Goal: Transaction & Acquisition: Purchase product/service

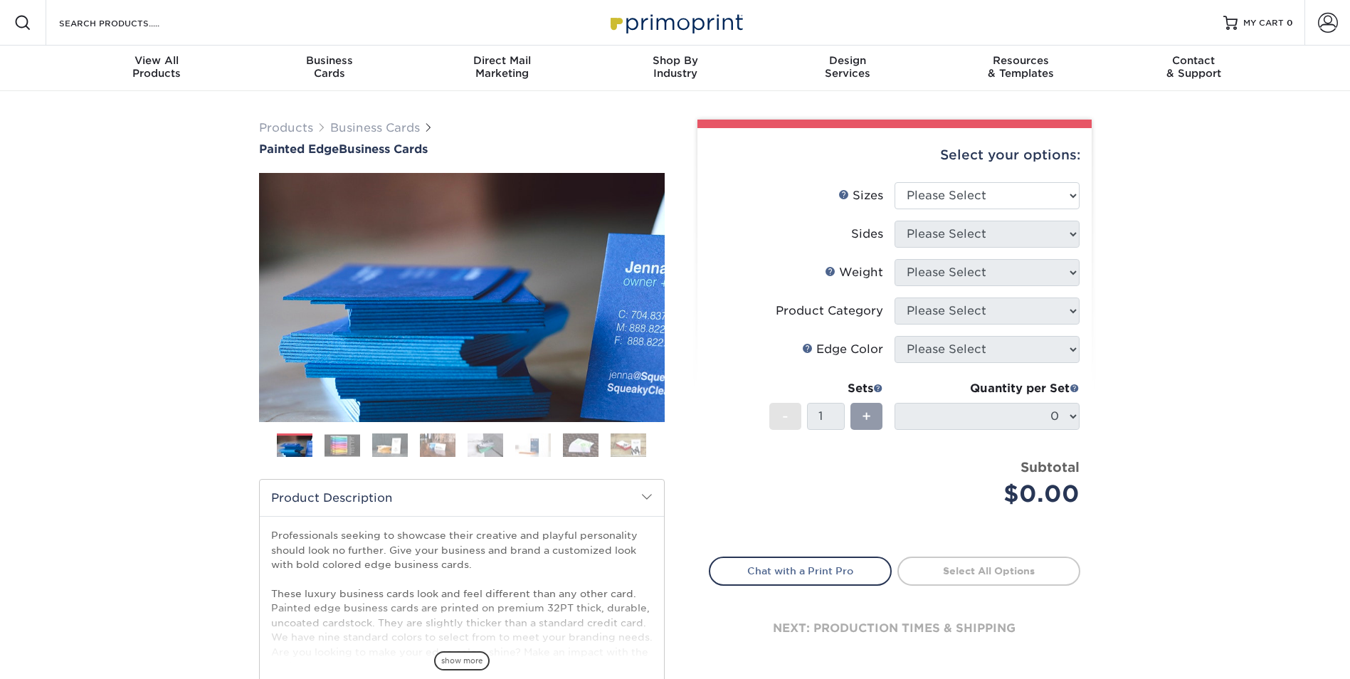
click at [334, 441] on img at bounding box center [343, 445] width 36 height 22
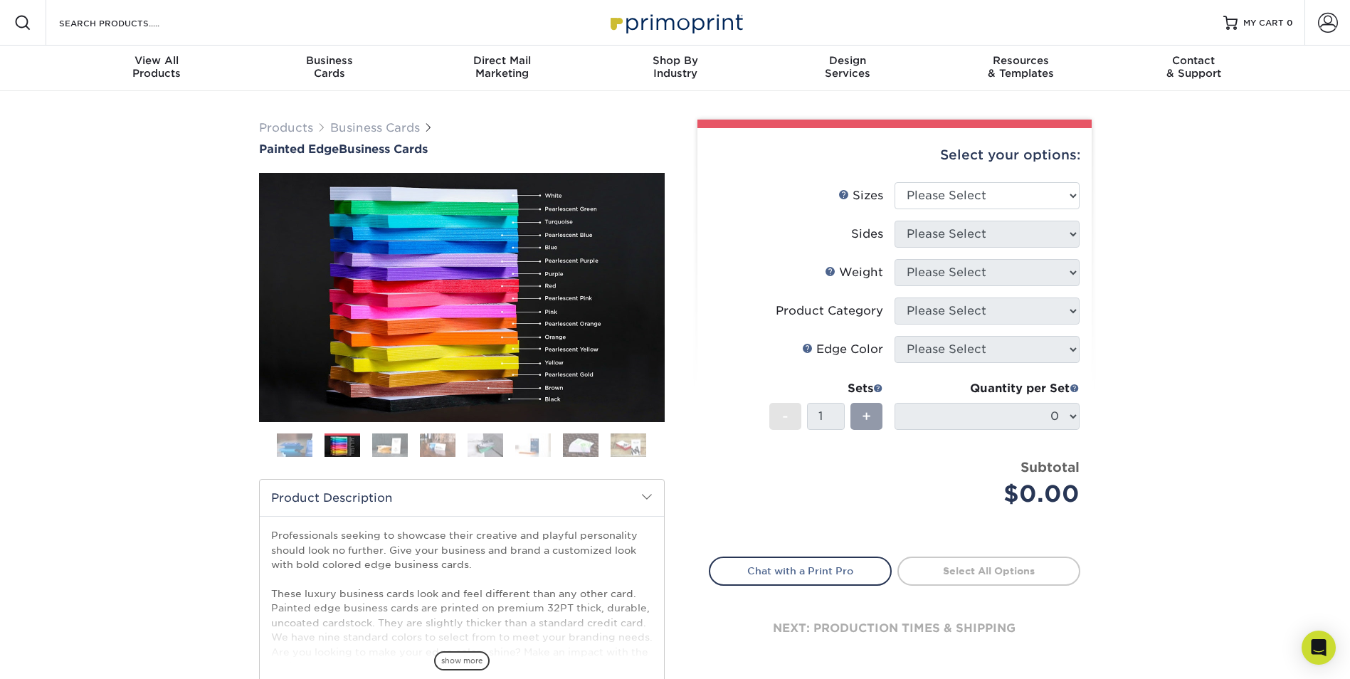
click at [388, 442] on img at bounding box center [390, 445] width 36 height 25
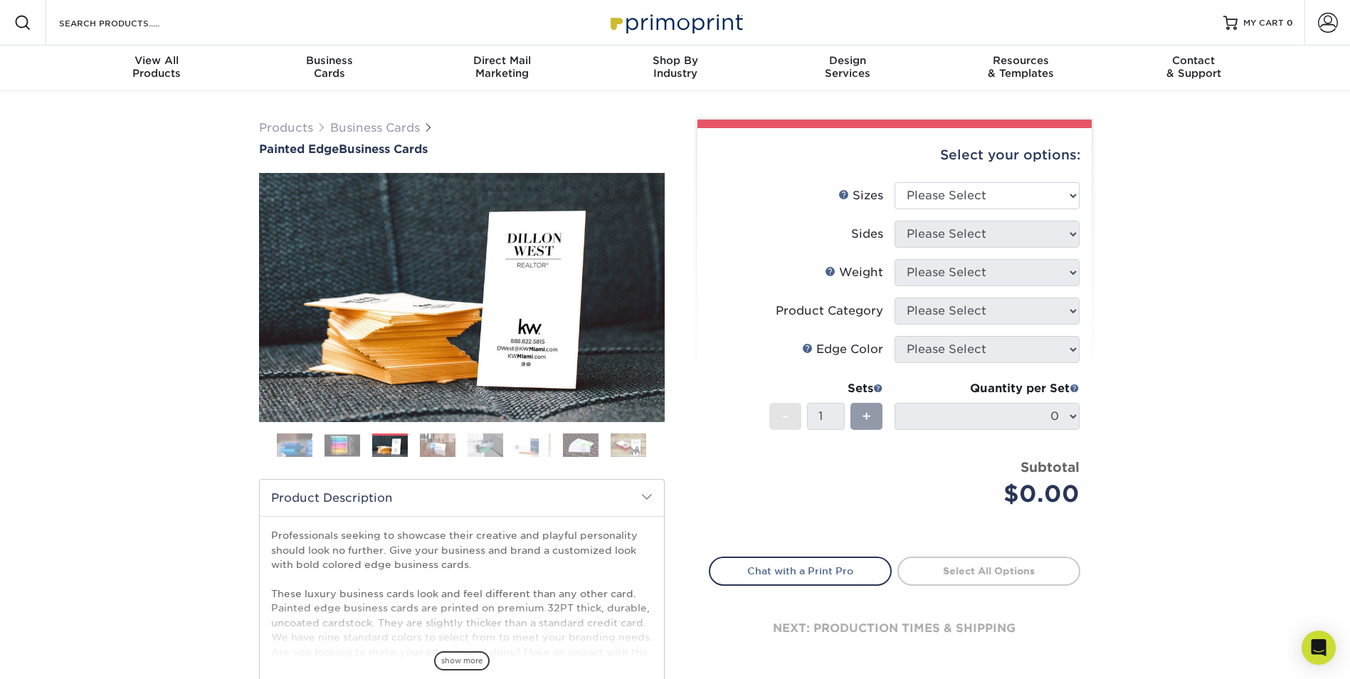
click at [422, 451] on img at bounding box center [438, 445] width 36 height 25
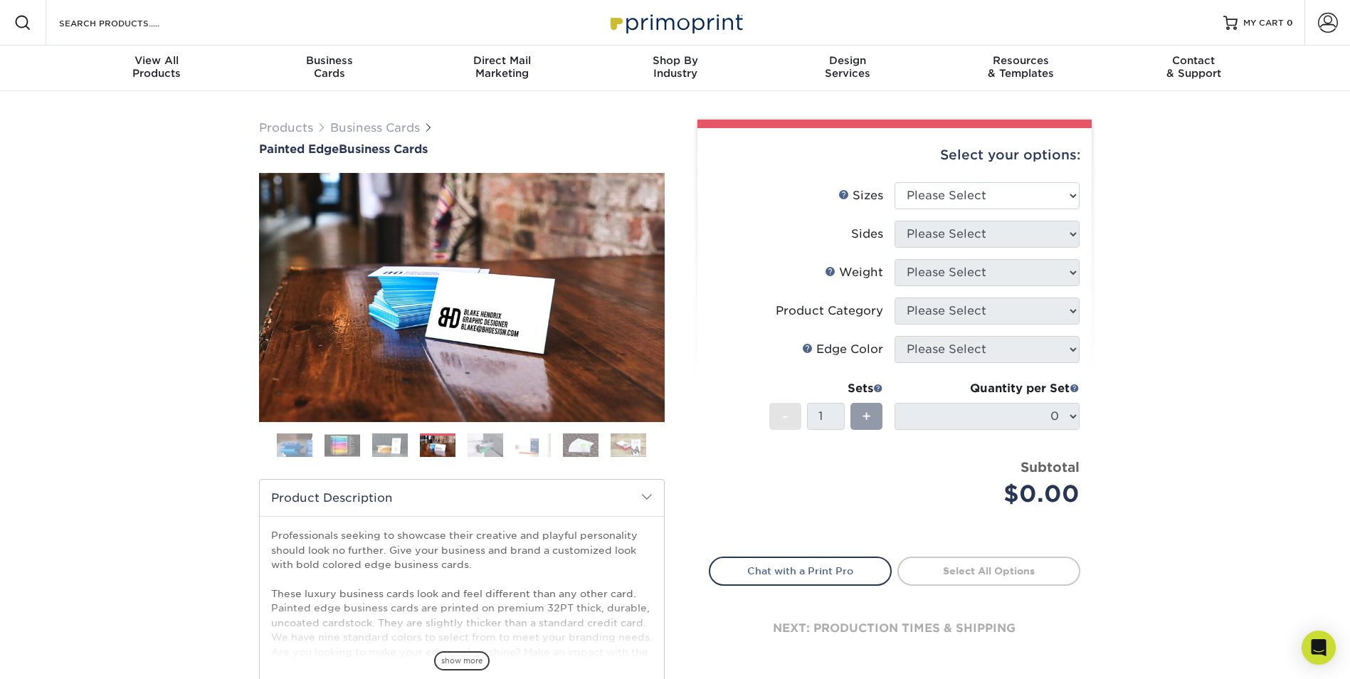
click at [474, 446] on img at bounding box center [486, 445] width 36 height 25
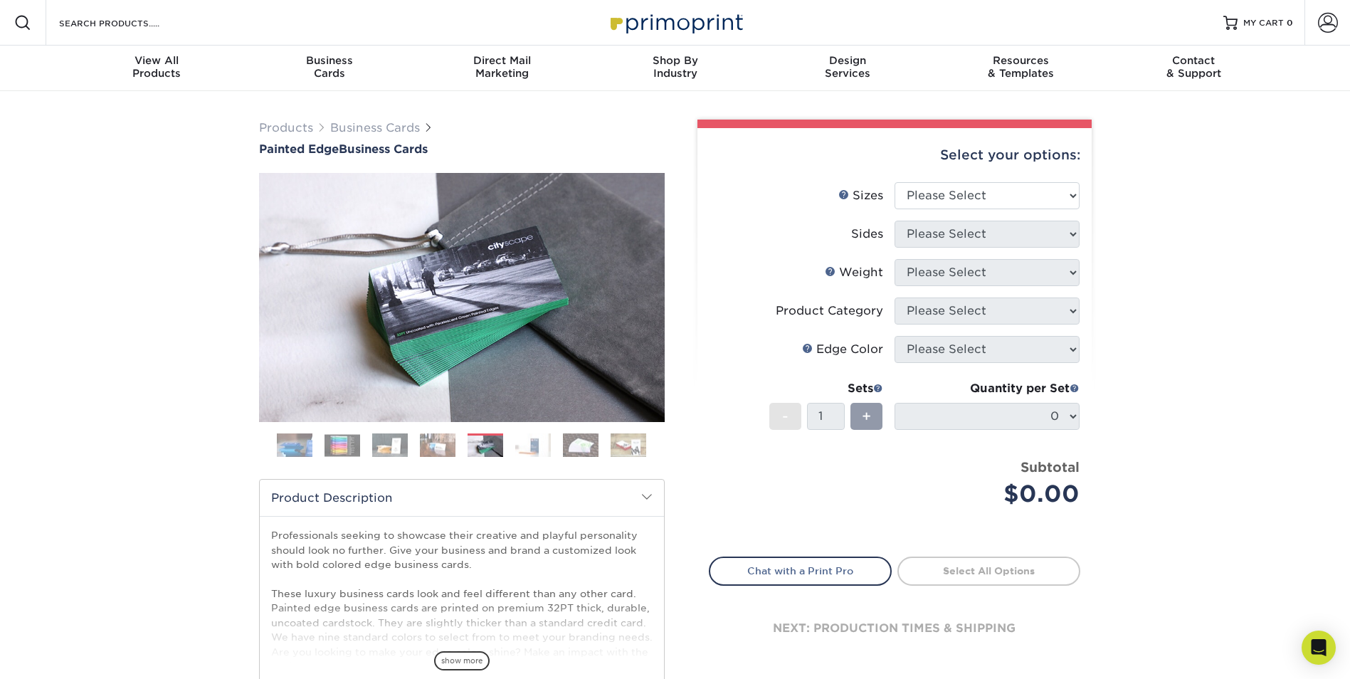
click at [536, 450] on img at bounding box center [533, 445] width 36 height 25
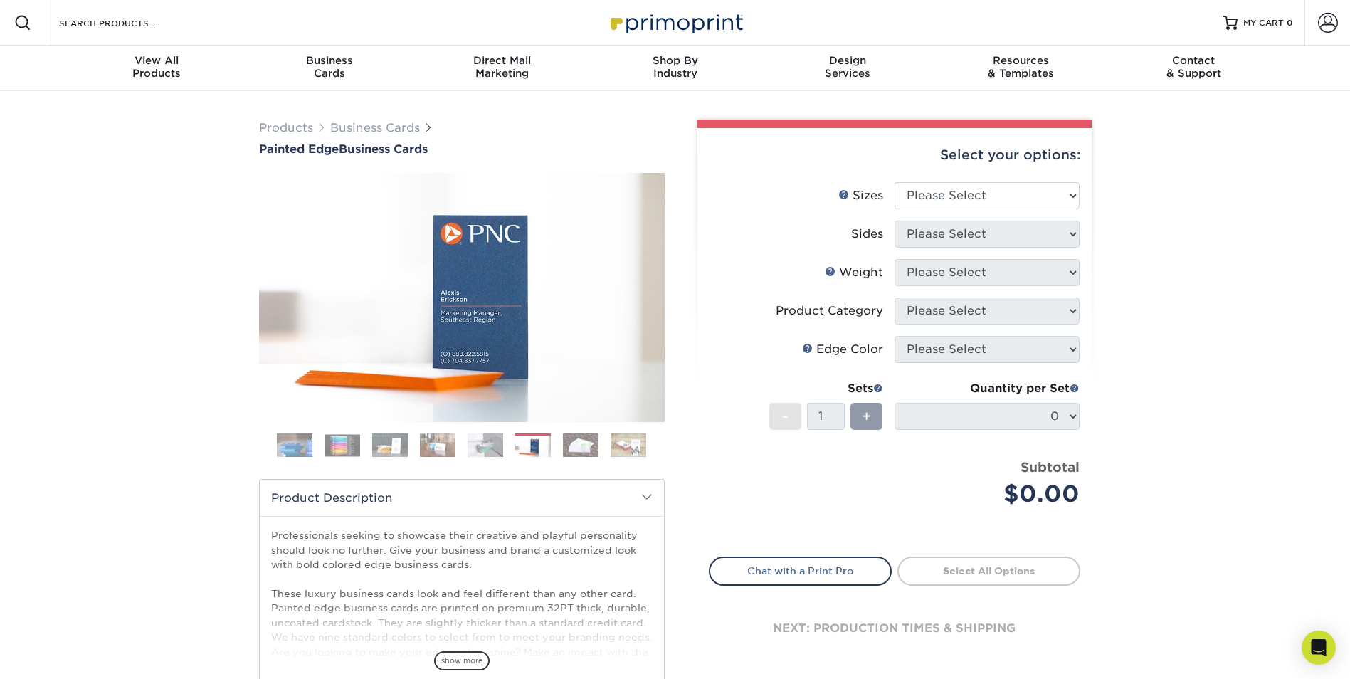
click at [586, 453] on img at bounding box center [581, 445] width 36 height 25
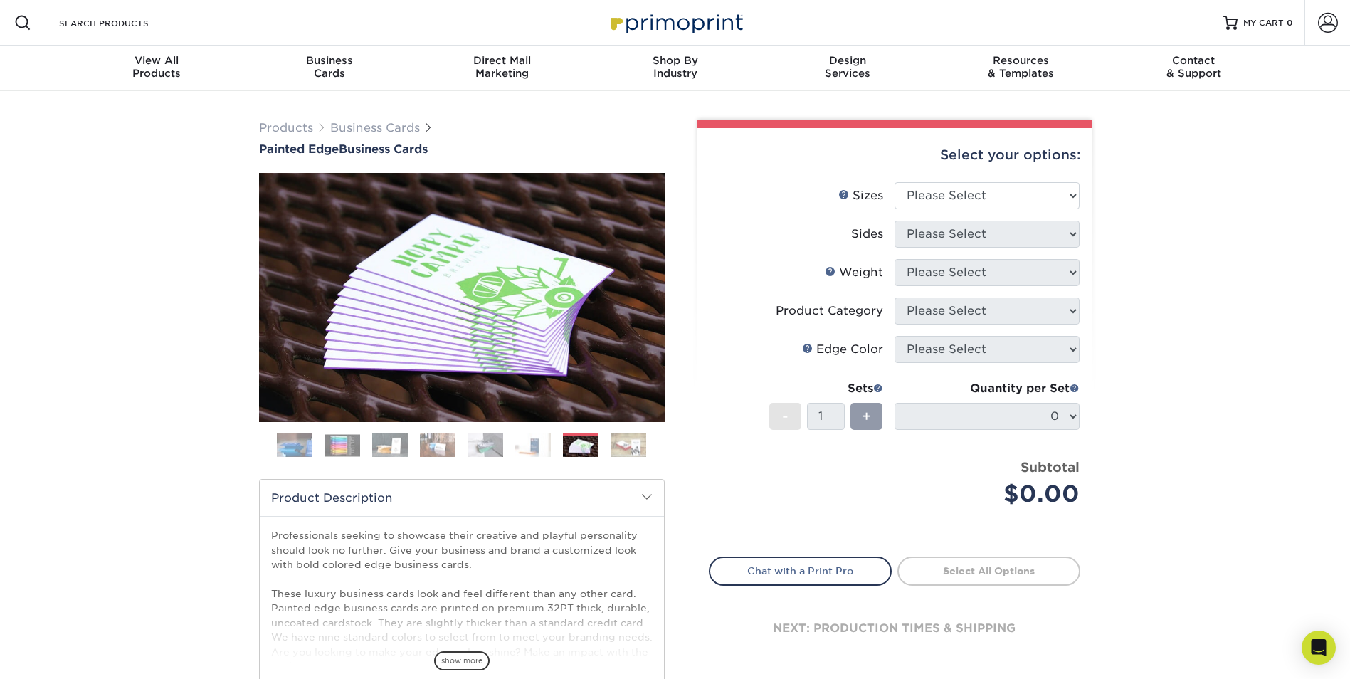
click at [638, 445] on img at bounding box center [629, 445] width 36 height 25
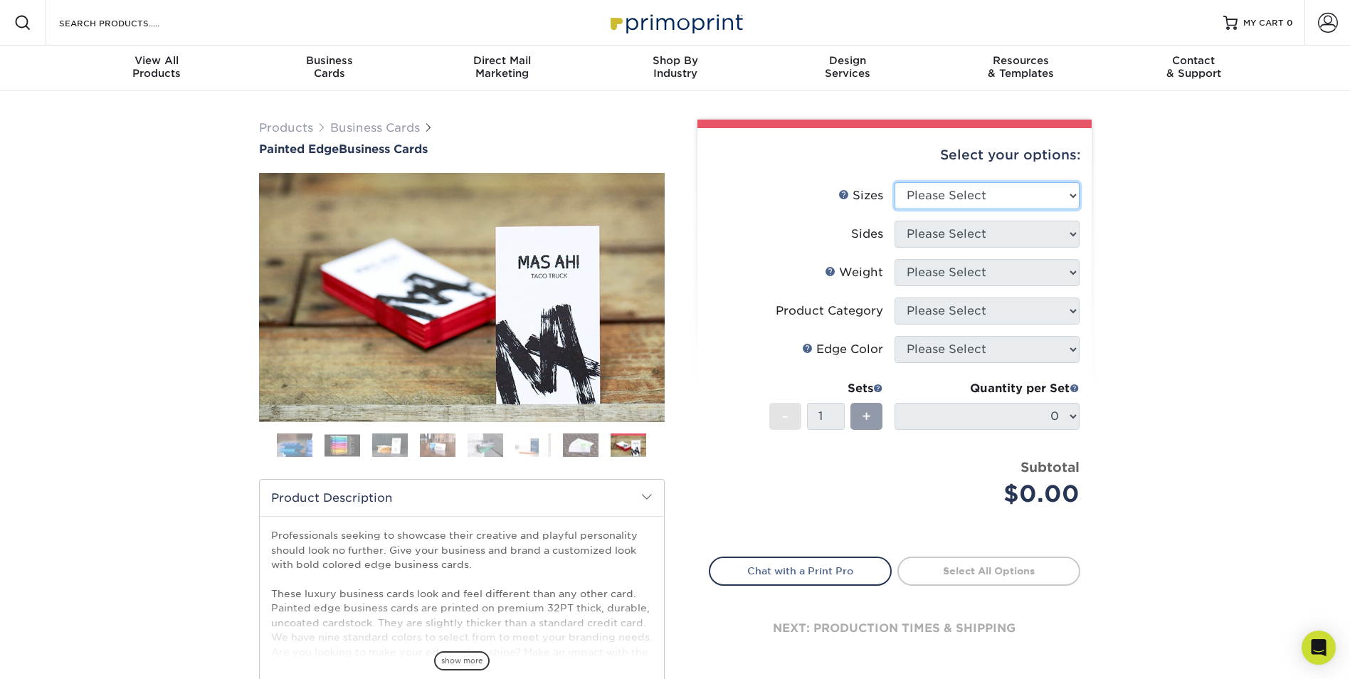
click at [993, 185] on select "Please Select 2" x 3.5" - Standard 2.125" x 3.375" - European 2.5" x 2.5" - Squ…" at bounding box center [987, 195] width 185 height 27
select select "2.00x3.50"
click at [895, 182] on select "Please Select 2" x 3.5" - Standard 2.125" x 3.375" - European 2.5" x 2.5" - Squ…" at bounding box center [987, 195] width 185 height 27
click at [1002, 240] on select "Please Select Print Both Sides Print Front Only" at bounding box center [987, 234] width 185 height 27
select select "13abbda7-1d64-4f25-8bb2-c179b224825d"
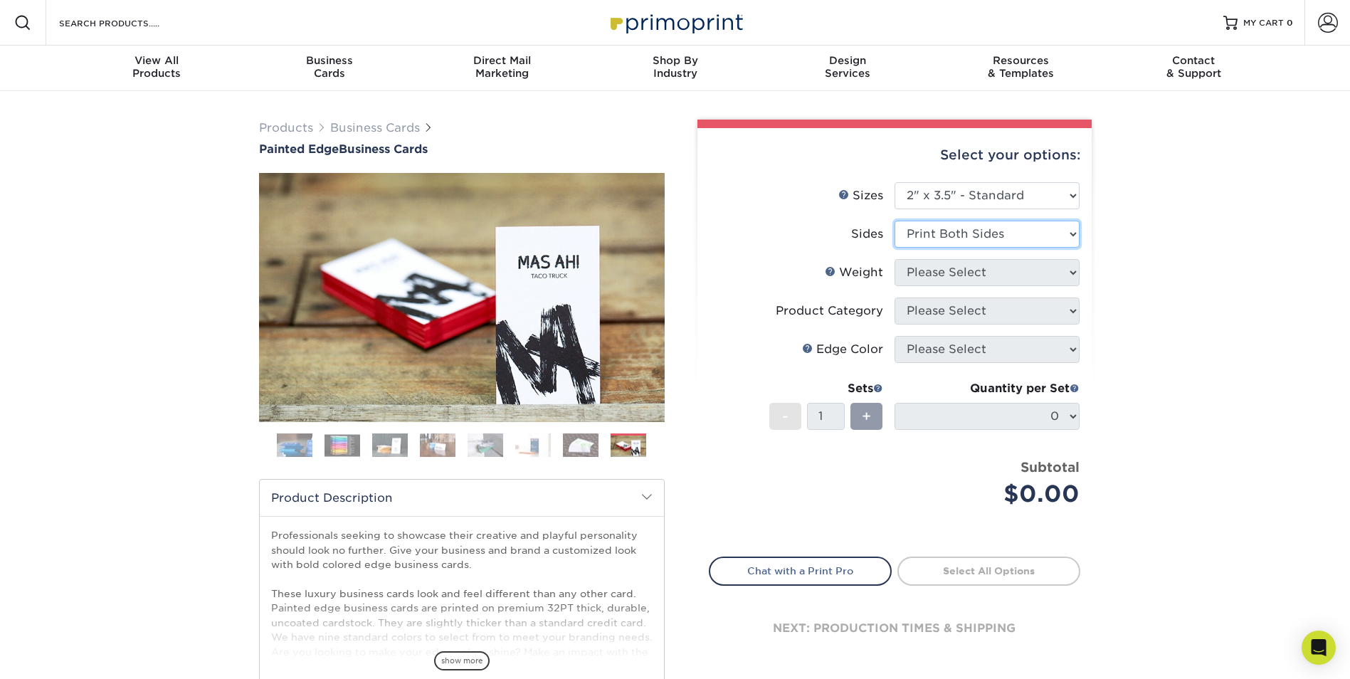
click at [895, 221] on select "Please Select Print Both Sides Print Front Only" at bounding box center [987, 234] width 185 height 27
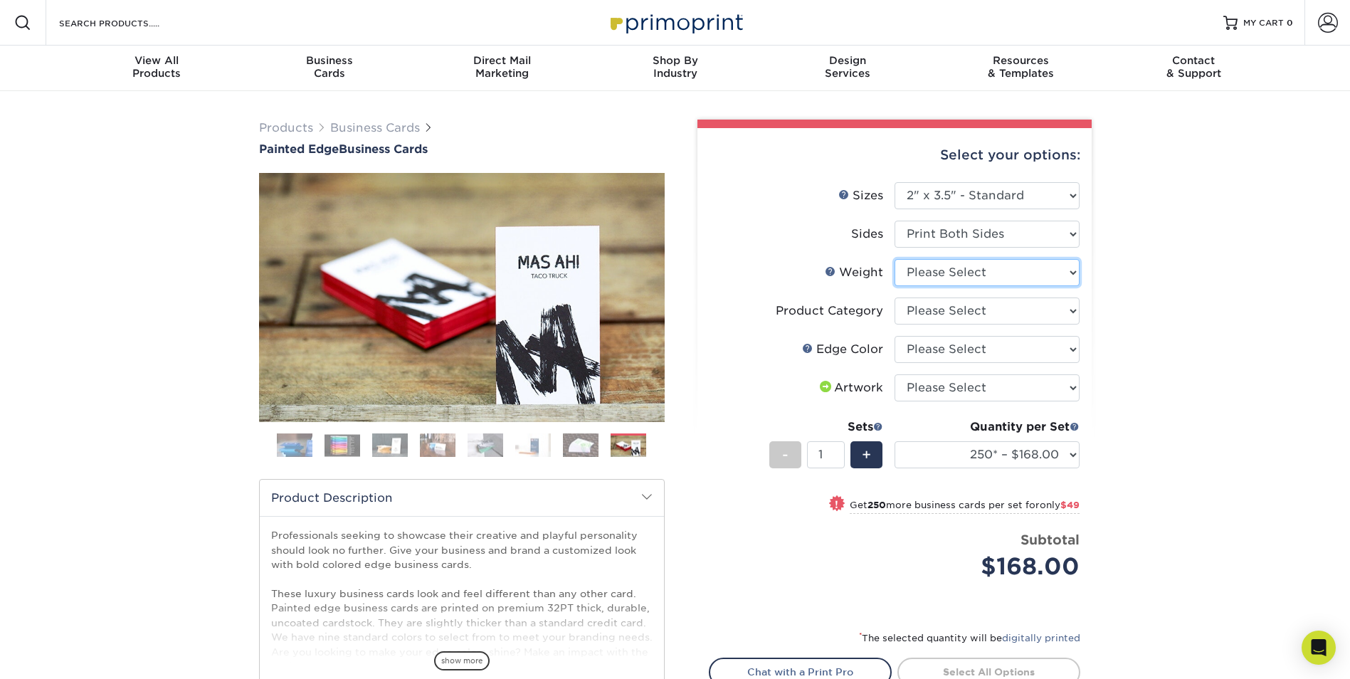
click at [987, 275] on select "Please Select 32PTUC" at bounding box center [987, 272] width 185 height 27
select select "32PTUC"
click at [895, 259] on select "Please Select 32PTUC" at bounding box center [987, 272] width 185 height 27
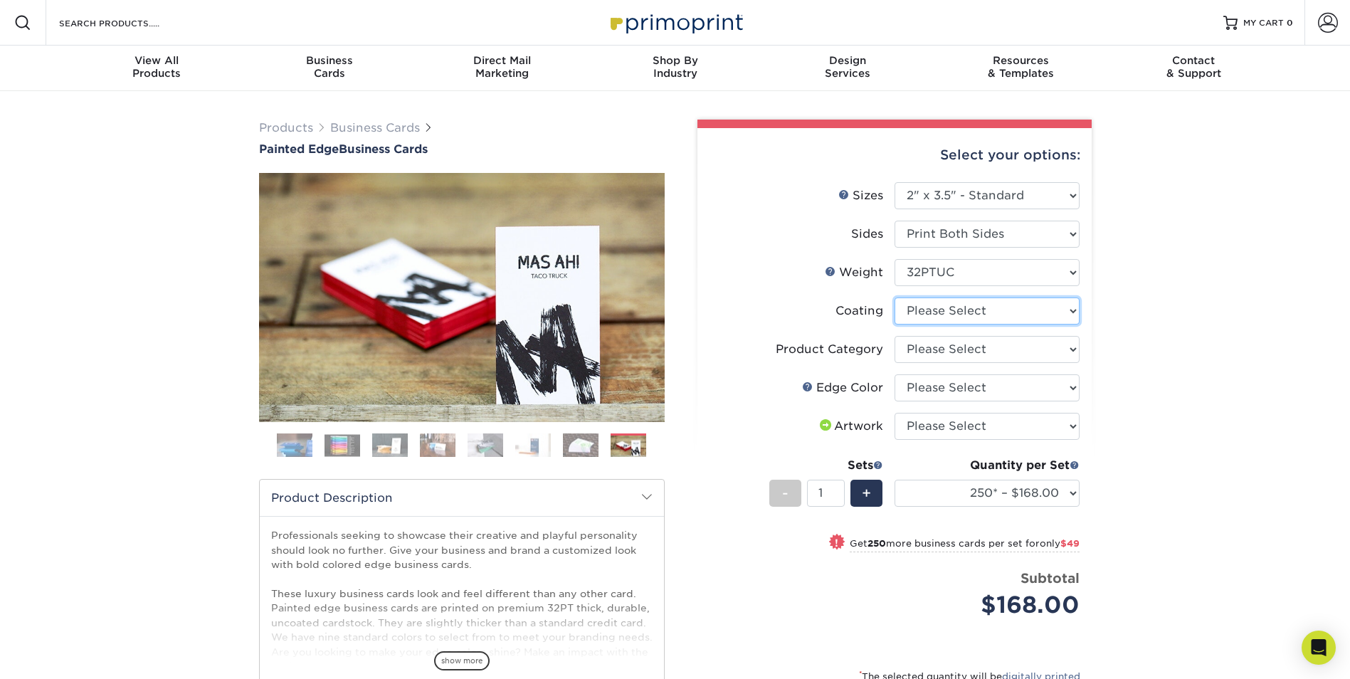
click at [979, 315] on select at bounding box center [987, 310] width 185 height 27
select select "3e7618de-abca-4bda-9f97-8b9129e913d8"
click at [895, 297] on select at bounding box center [987, 310] width 185 height 27
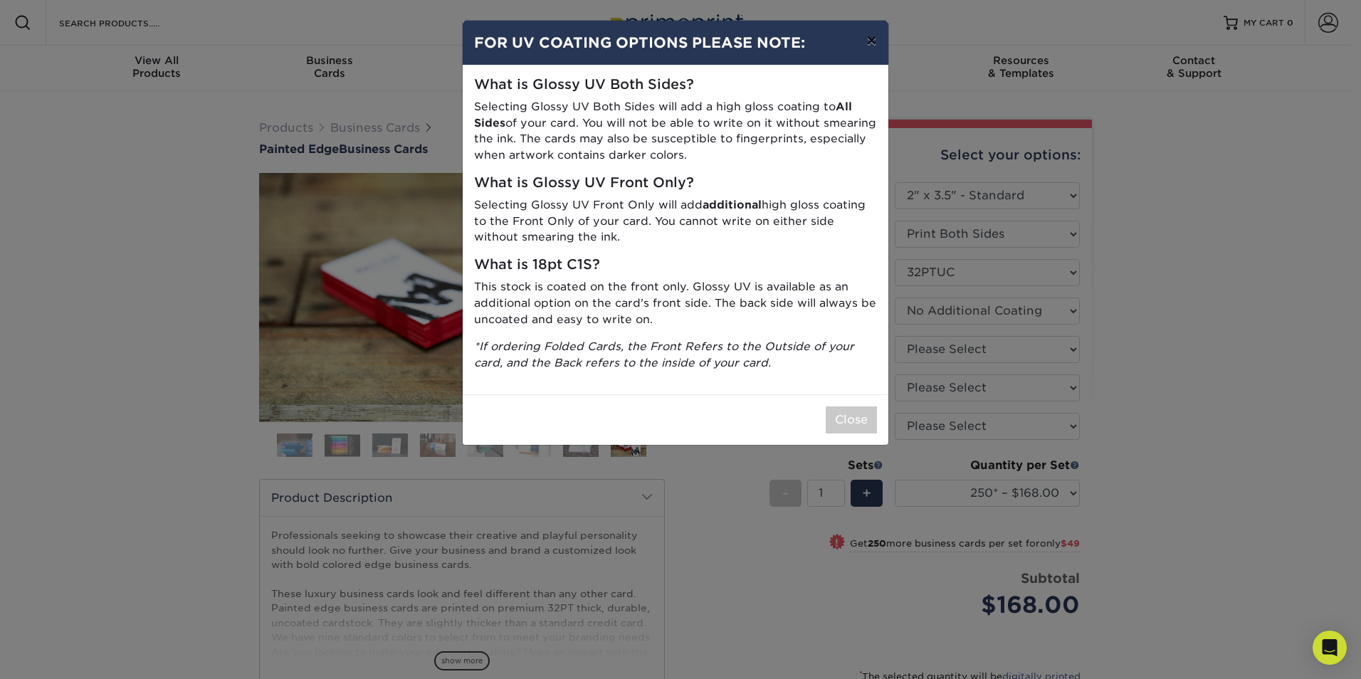
click at [867, 34] on button "×" at bounding box center [871, 41] width 33 height 40
